Goal: Transaction & Acquisition: Subscribe to service/newsletter

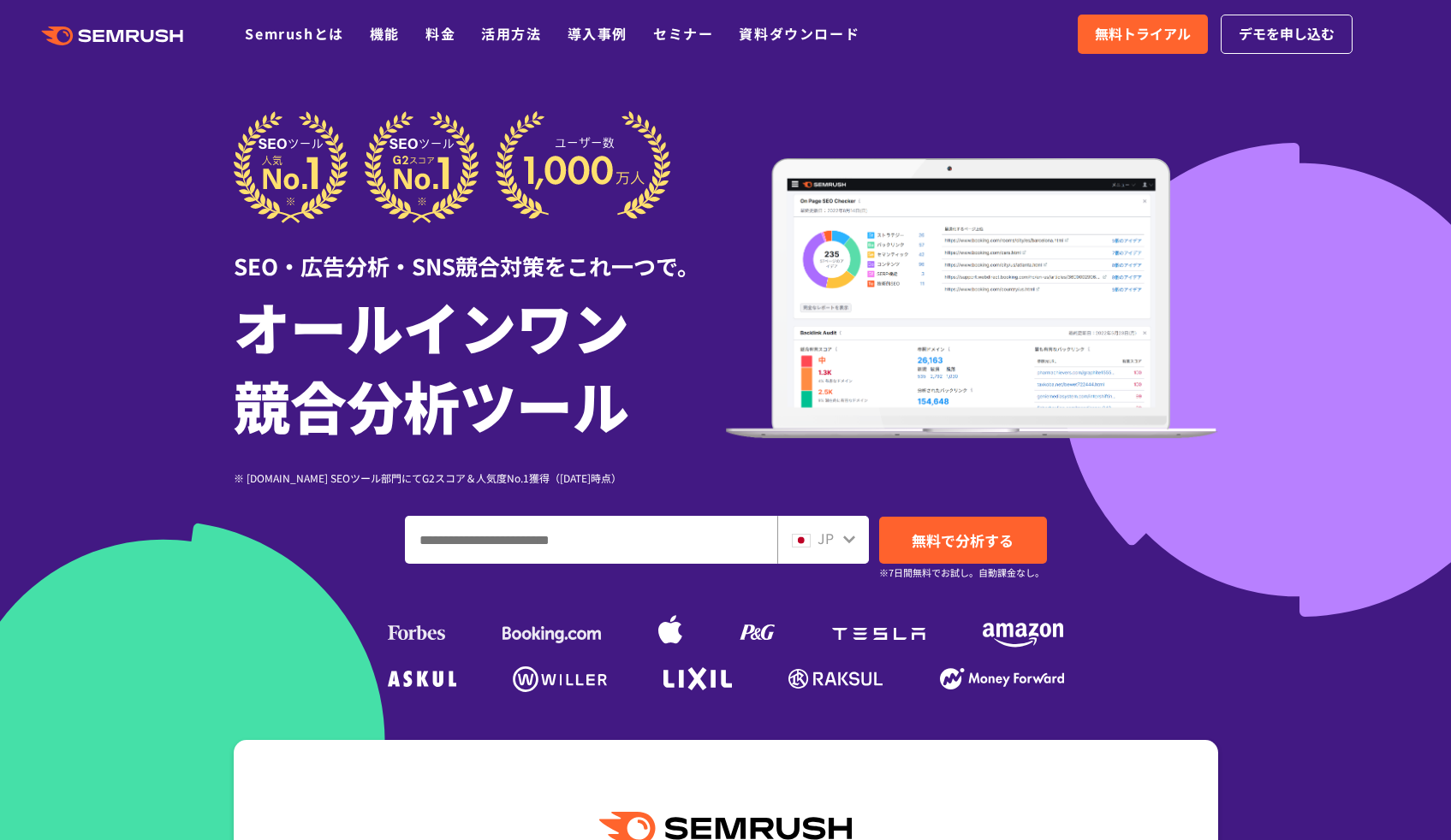
click at [1365, 163] on div at bounding box center [725, 477] width 1451 height 954
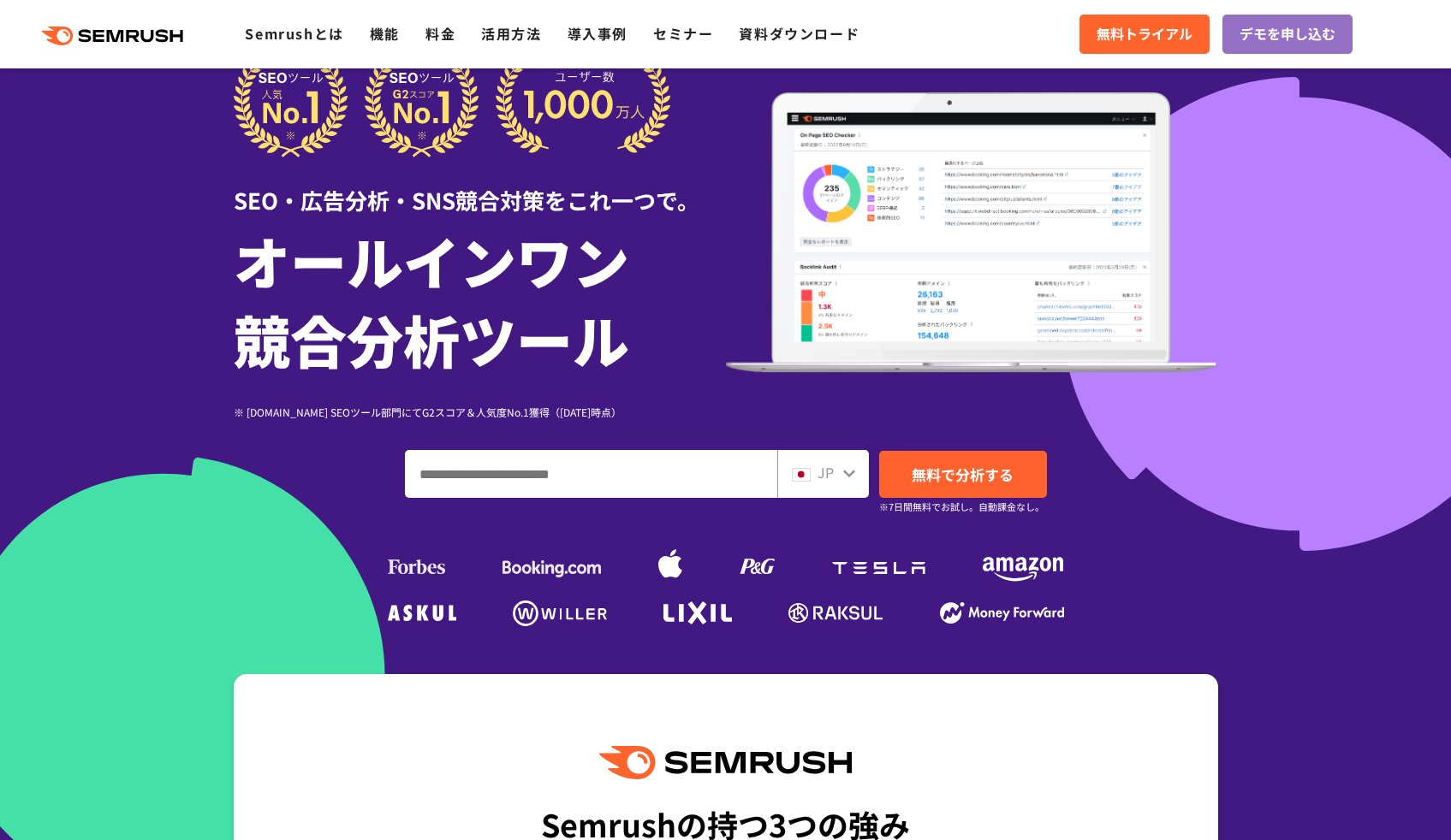
scroll to position [72, 0]
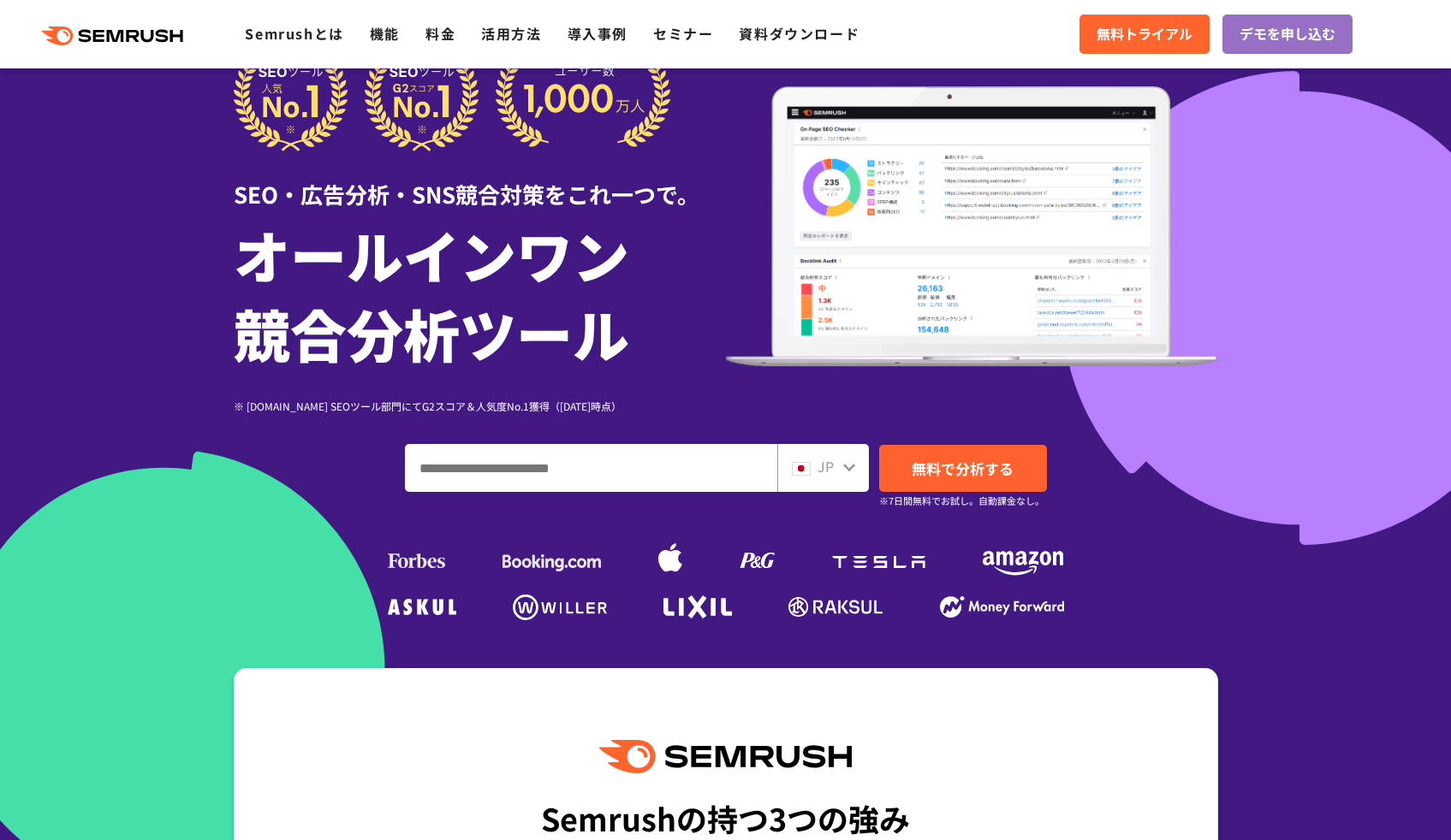
drag, startPoint x: 1321, startPoint y: 228, endPoint x: 1271, endPoint y: 230, distance: 50.0
click at [1320, 228] on div at bounding box center [725, 405] width 1451 height 954
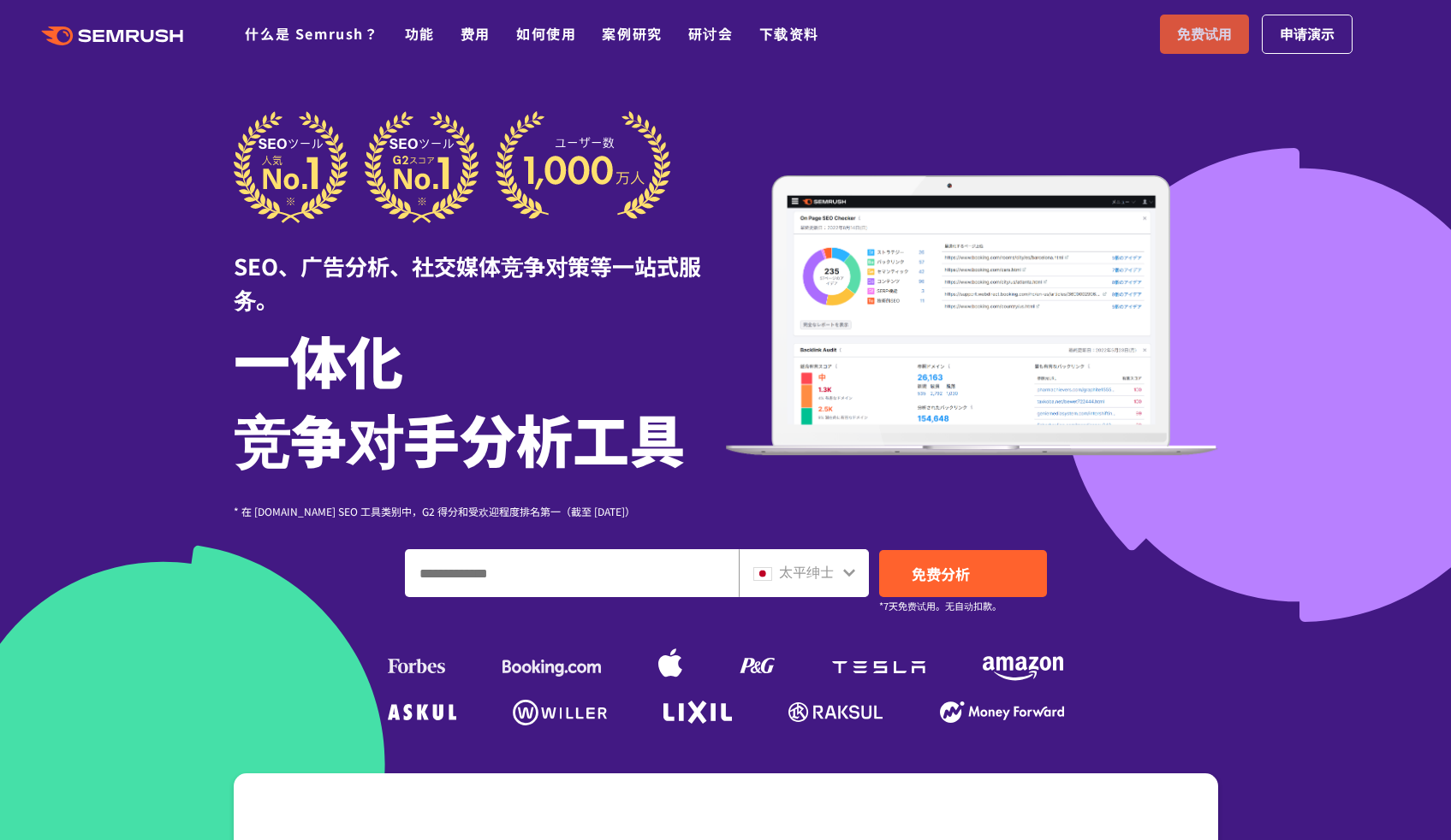
click at [1209, 55] on div ".cls {fill: #FF642D;} .cls {fill: #FF642D;} 什么是 Semrush？ 功能 费用 如何使用 案例研究 研讨会 下载…" at bounding box center [725, 34] width 1451 height 51
click at [1210, 45] on link "免费试用" at bounding box center [1204, 34] width 89 height 40
click at [1197, 31] on font "免费试用" at bounding box center [1204, 33] width 55 height 21
